Goal: Find specific page/section: Find specific page/section

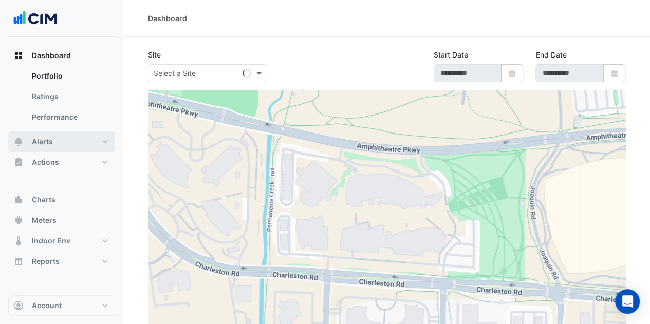
click at [48, 134] on button "Alerts" at bounding box center [61, 142] width 107 height 21
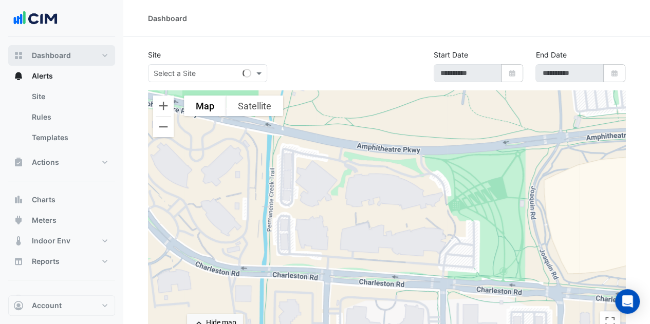
click at [55, 48] on button "Dashboard" at bounding box center [61, 55] width 107 height 21
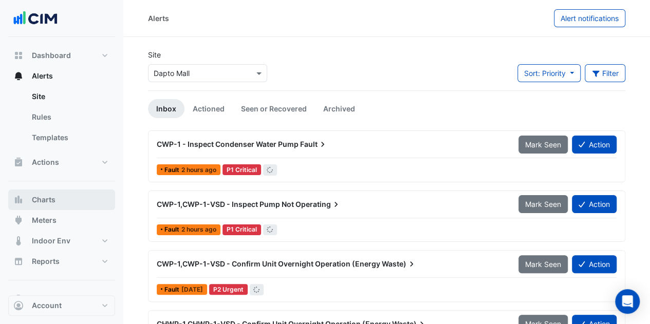
click at [62, 198] on button "Charts" at bounding box center [61, 200] width 107 height 21
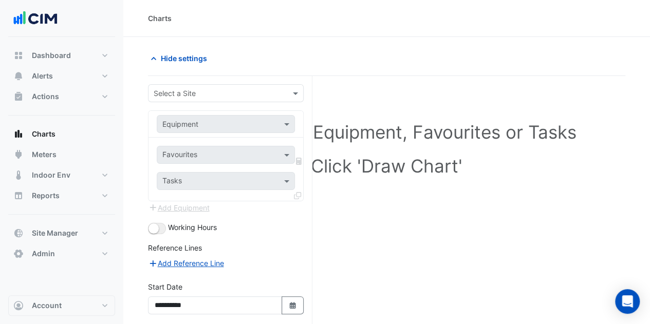
click at [185, 92] on input "text" at bounding box center [216, 93] width 124 height 11
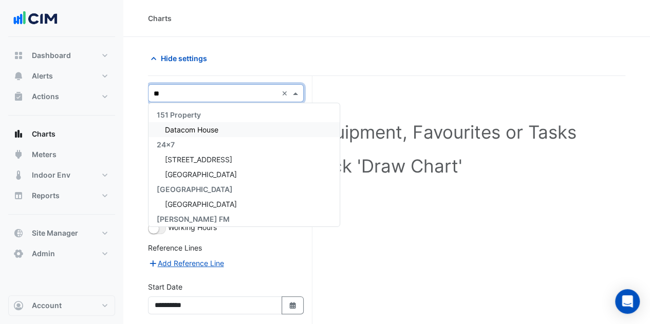
type input "*"
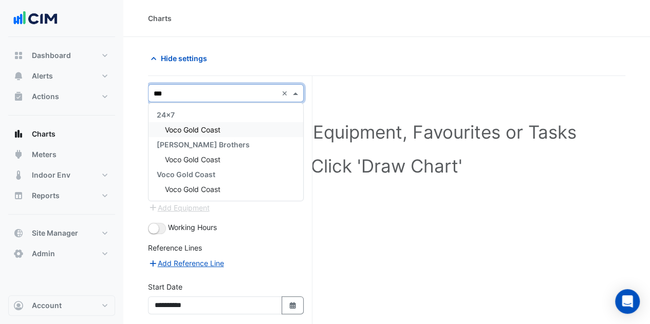
type input "****"
click at [218, 128] on span "Voco Gold Coast" at bounding box center [192, 129] width 55 height 9
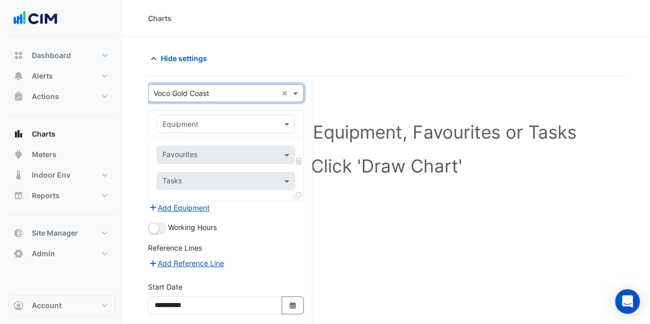
click at [219, 122] on input "text" at bounding box center [215, 124] width 106 height 11
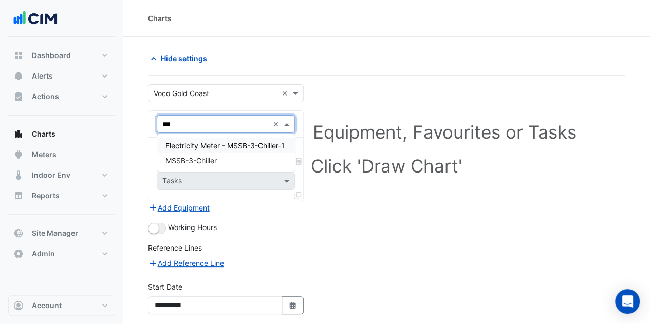
type input "**"
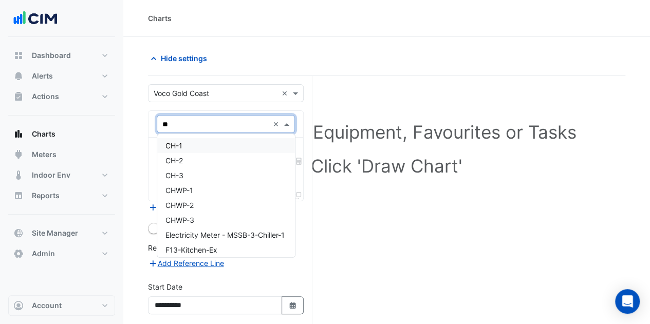
click at [220, 151] on div "CH-1" at bounding box center [226, 145] width 138 height 15
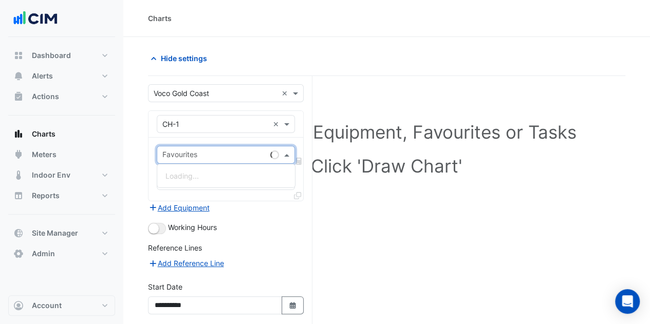
click at [209, 159] on input "text" at bounding box center [214, 156] width 104 height 11
